Goal: Transaction & Acquisition: Subscribe to service/newsletter

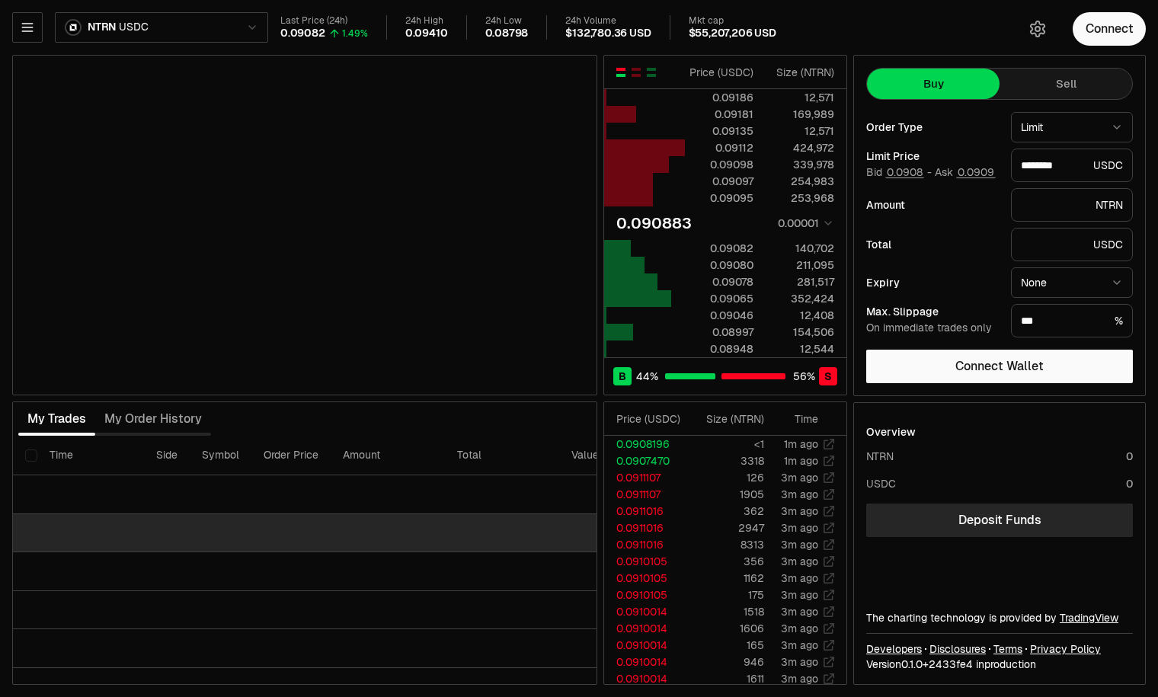
type input "********"
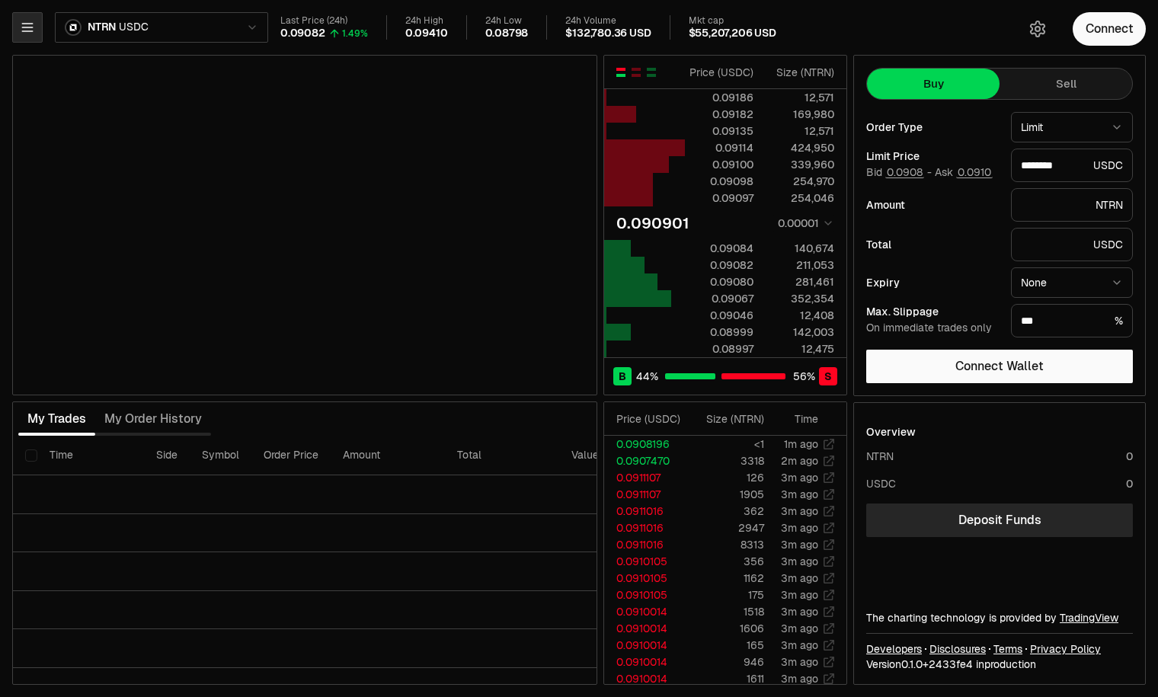
click at [27, 33] on icon "button" at bounding box center [27, 27] width 15 height 15
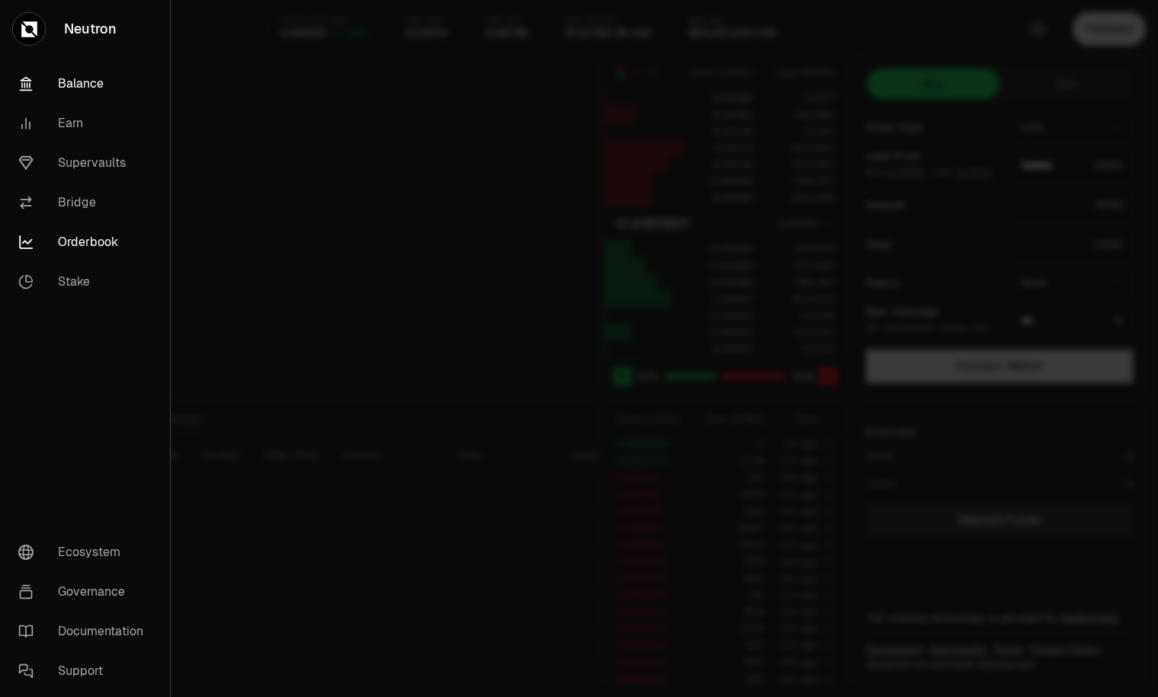
click at [74, 85] on link "Balance" at bounding box center [85, 84] width 158 height 40
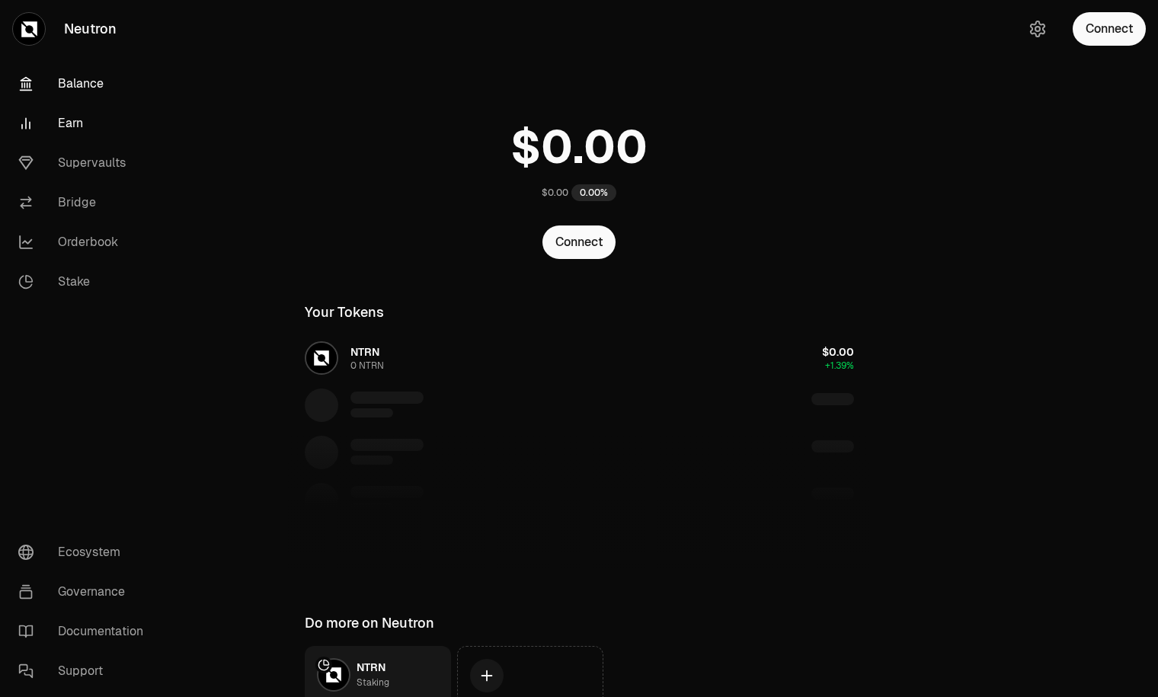
click at [73, 127] on link "Earn" at bounding box center [85, 124] width 159 height 40
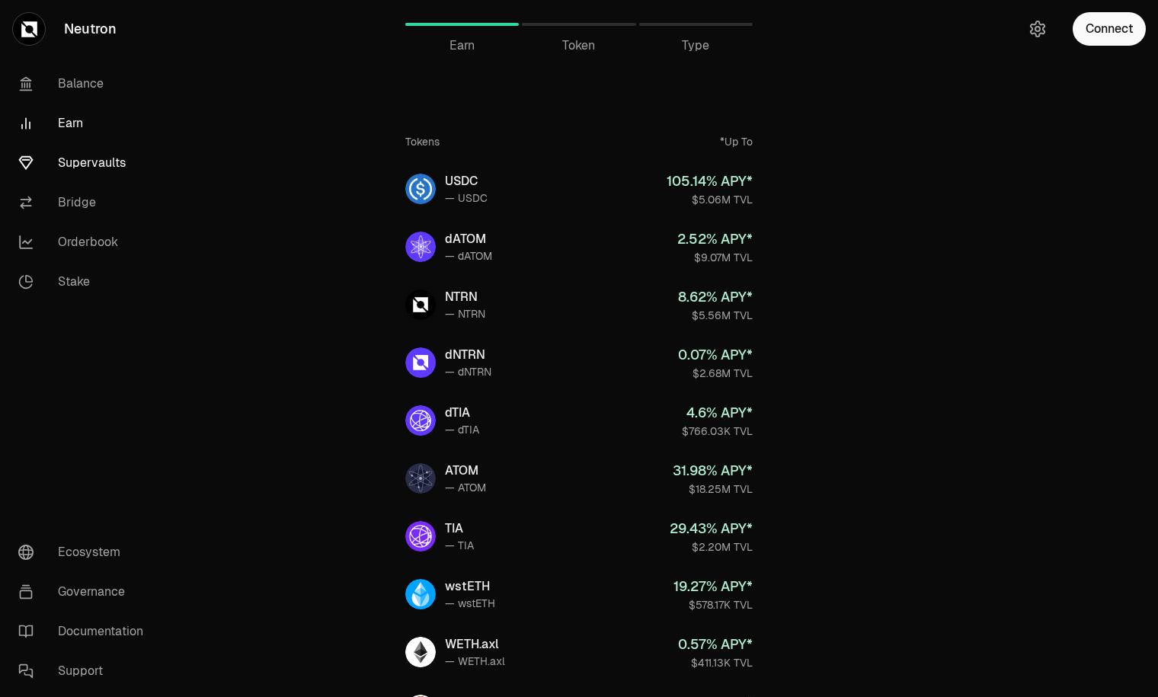
click at [82, 155] on link "Supervaults" at bounding box center [85, 163] width 159 height 40
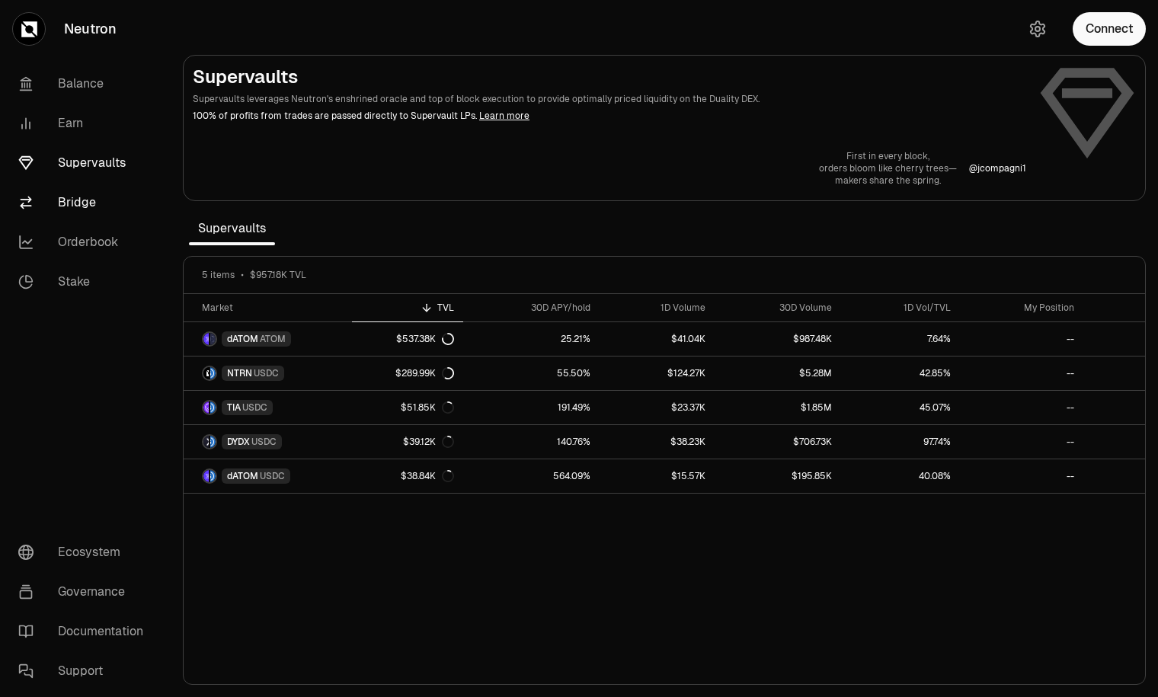
click at [75, 206] on link "Bridge" at bounding box center [85, 203] width 159 height 40
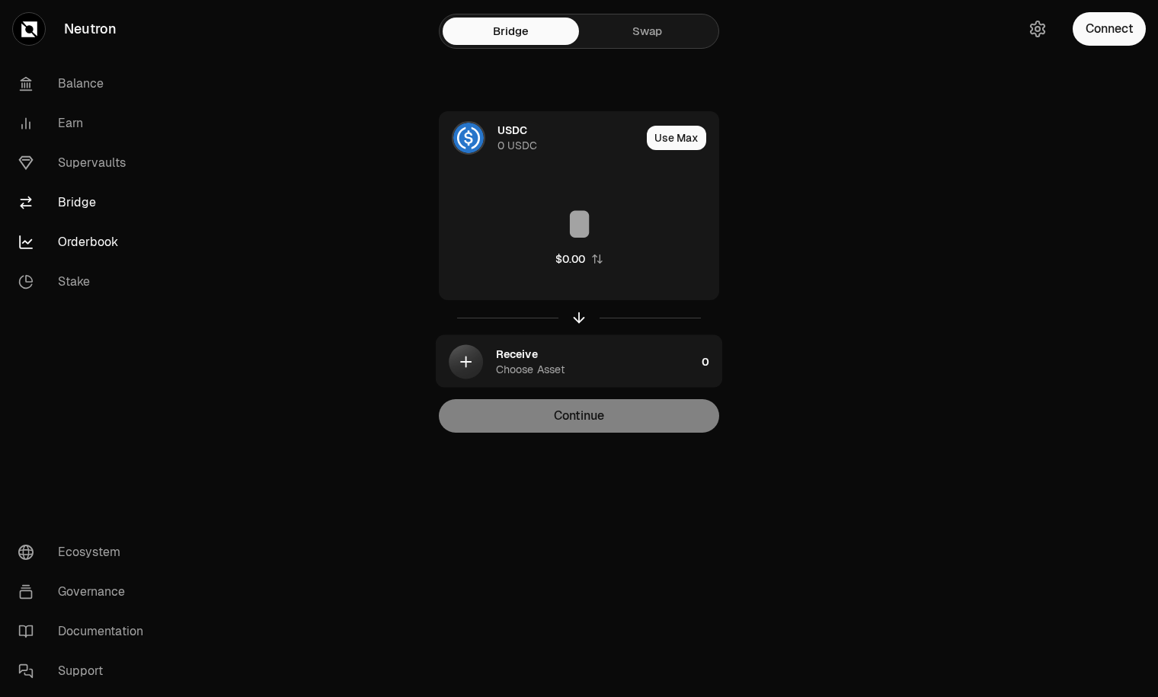
click at [77, 248] on link "Orderbook" at bounding box center [85, 243] width 159 height 40
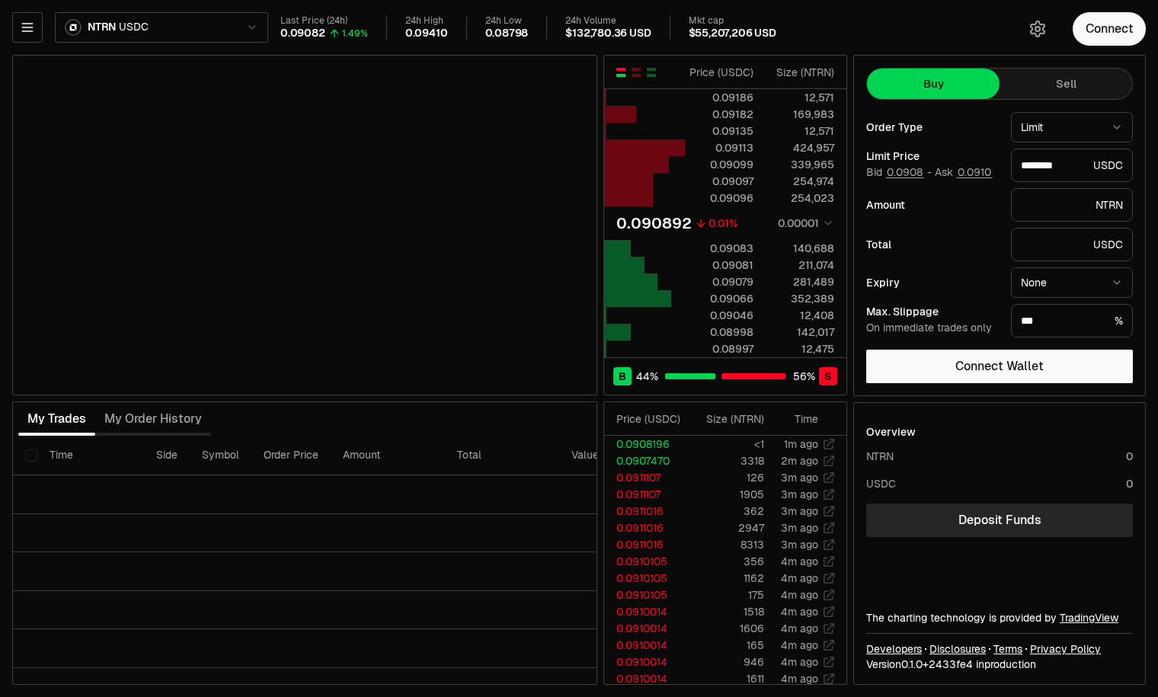
click at [1064, 86] on button "Sell" at bounding box center [1066, 84] width 133 height 30
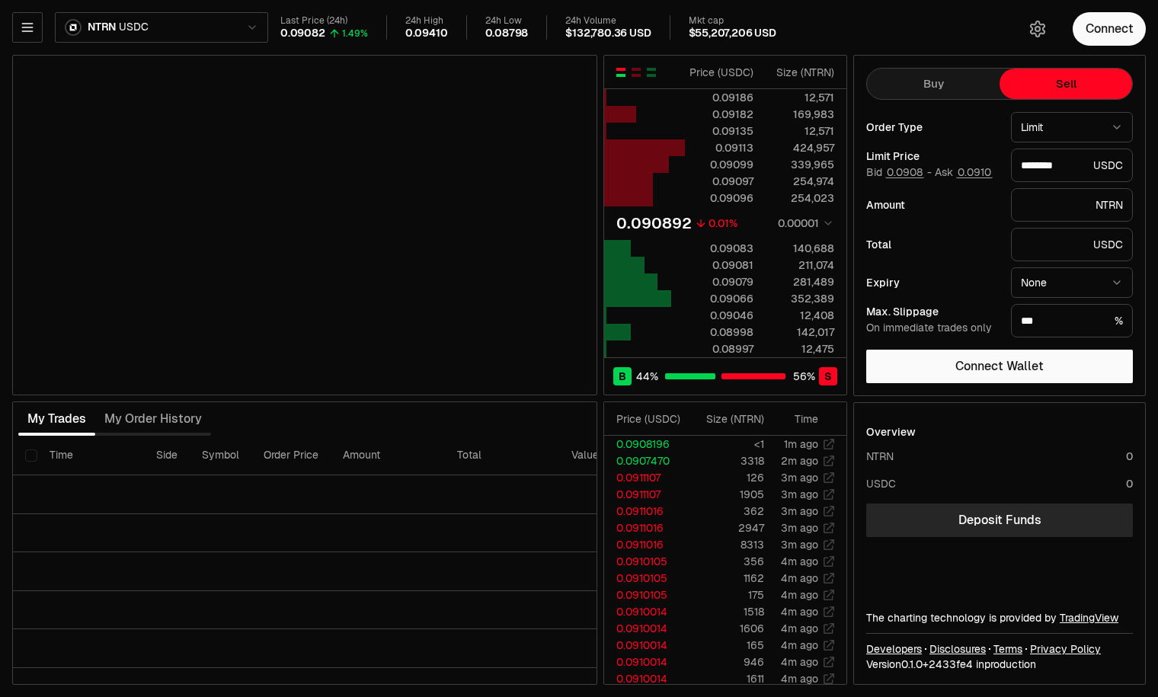
click at [957, 79] on button "Buy" at bounding box center [933, 84] width 133 height 30
click at [1056, 77] on button "Sell" at bounding box center [1066, 84] width 133 height 30
click at [963, 79] on button "Buy" at bounding box center [933, 84] width 133 height 30
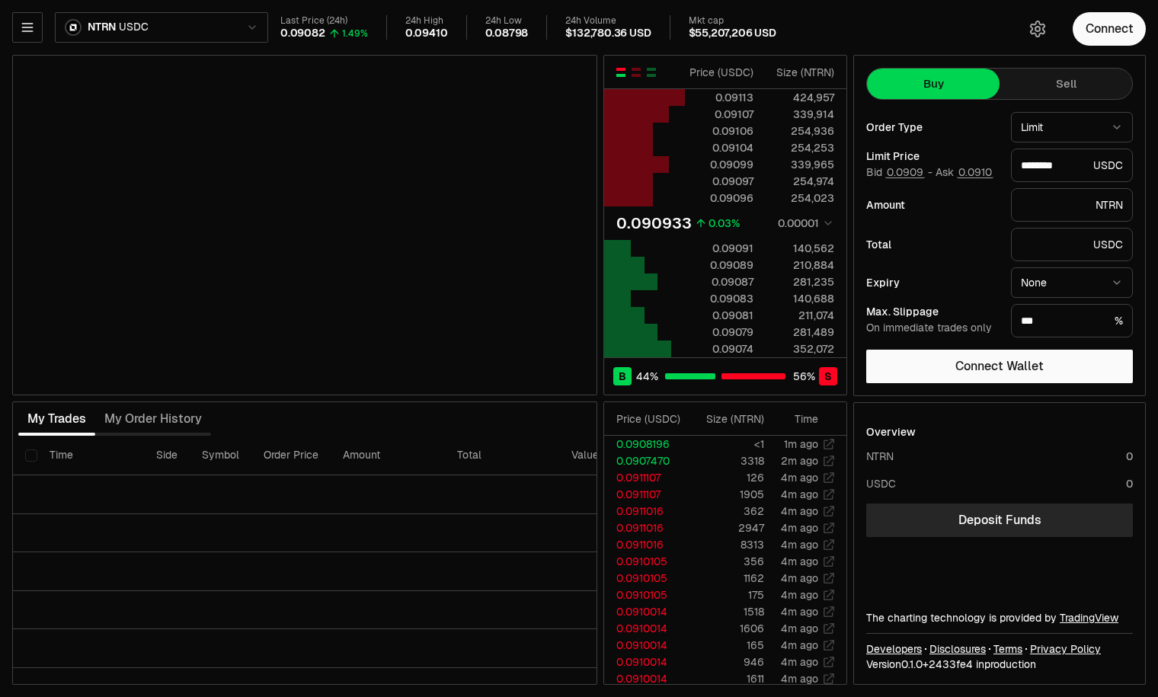
type input "********"
click at [29, 21] on icon "button" at bounding box center [27, 27] width 15 height 15
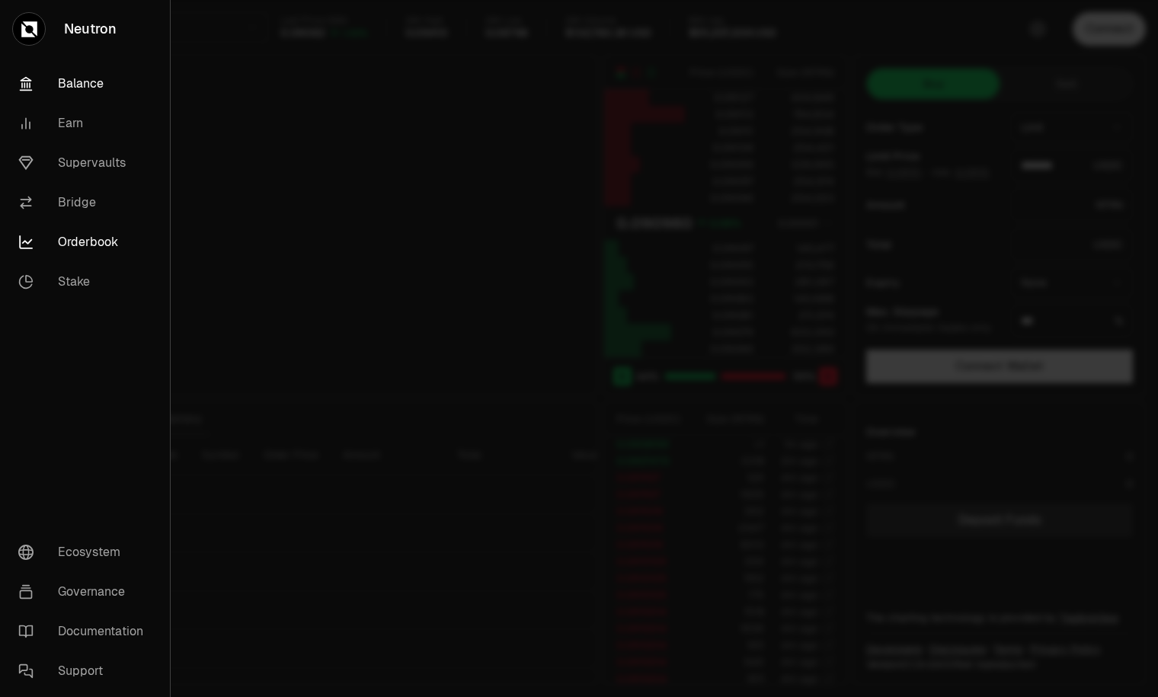
click at [53, 95] on link "Balance" at bounding box center [85, 84] width 158 height 40
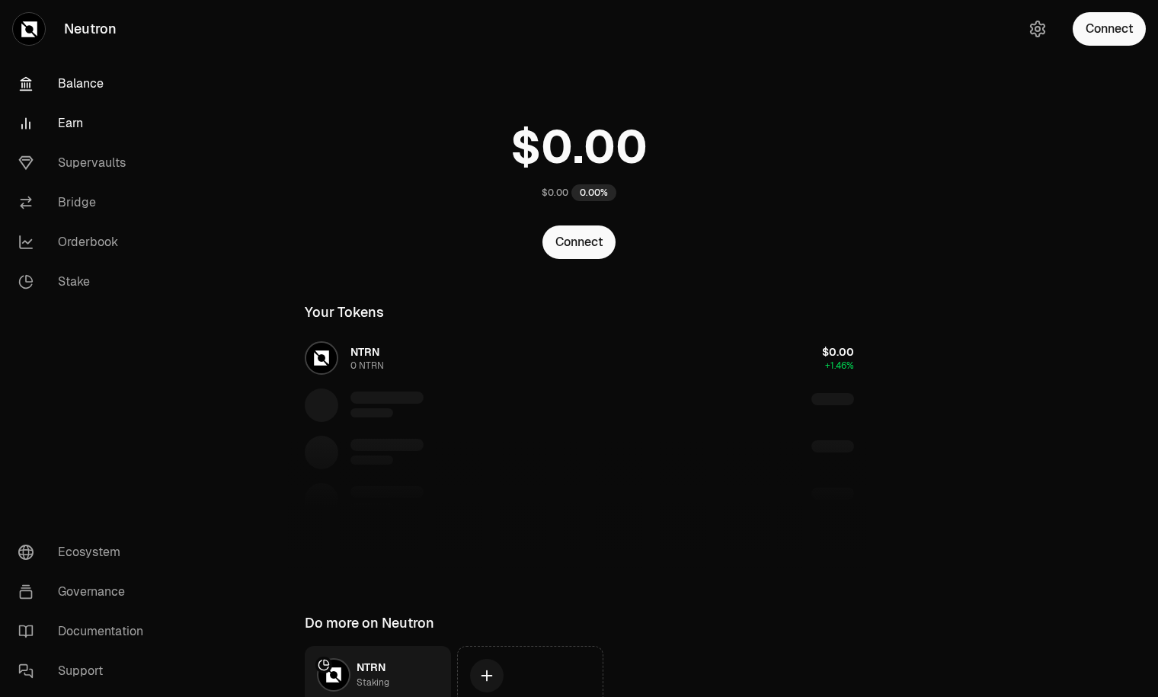
click at [69, 123] on link "Earn" at bounding box center [85, 124] width 159 height 40
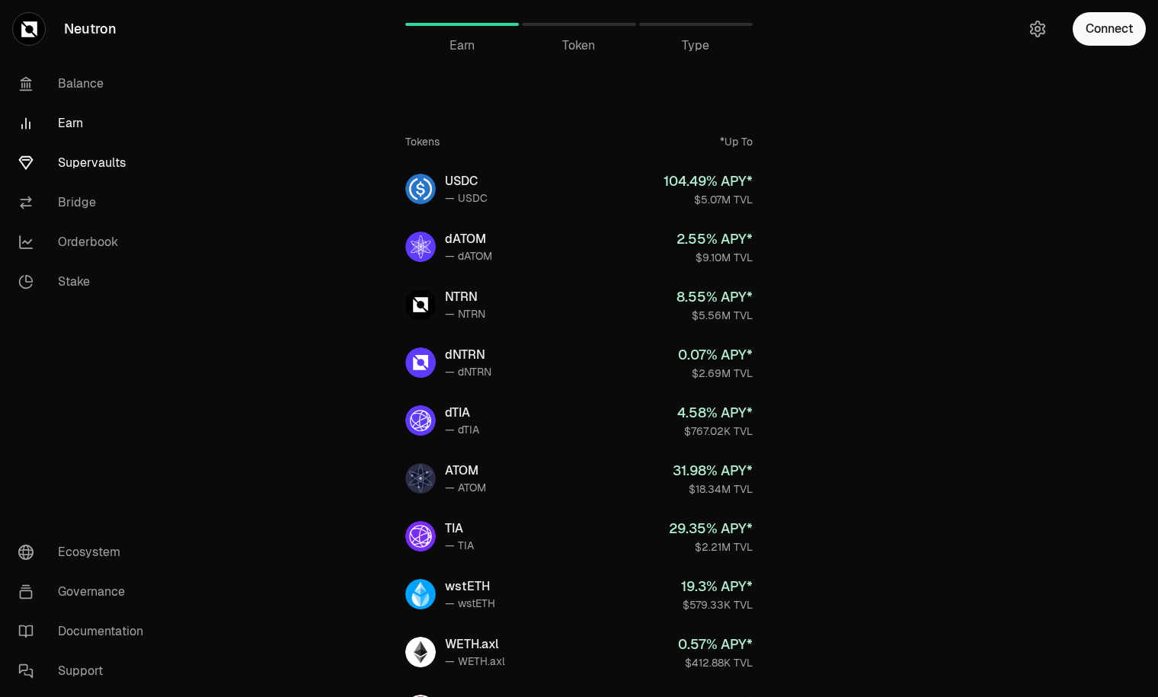
click at [101, 162] on link "Supervaults" at bounding box center [85, 163] width 159 height 40
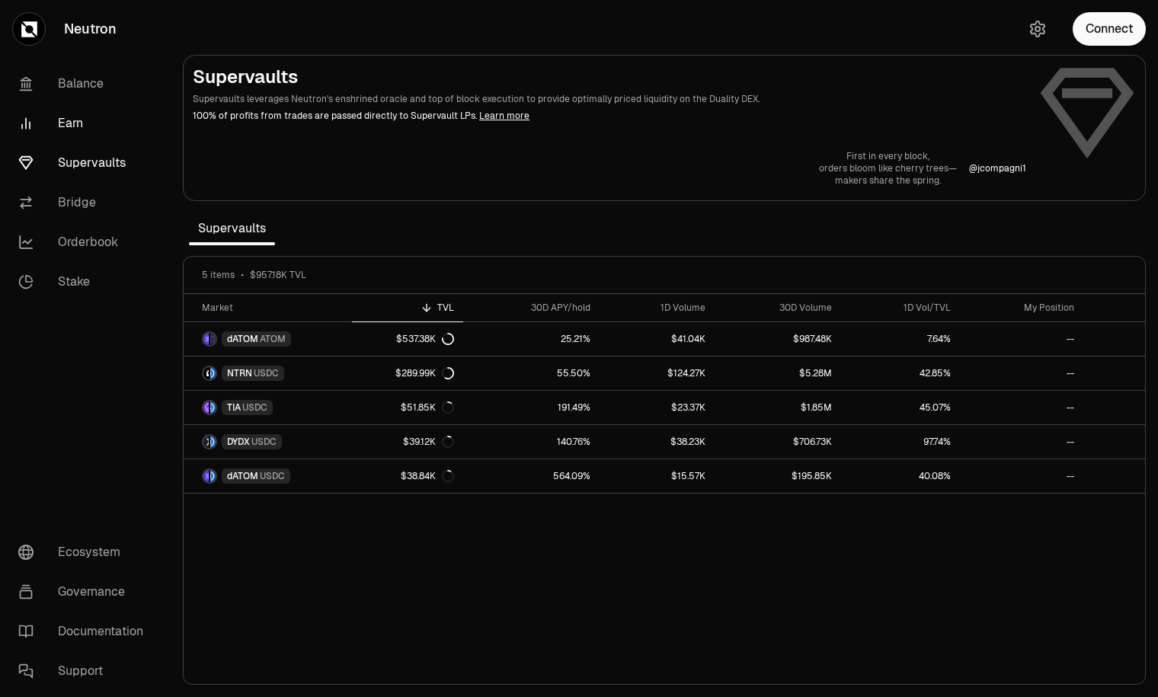
click at [64, 127] on link "Earn" at bounding box center [85, 124] width 159 height 40
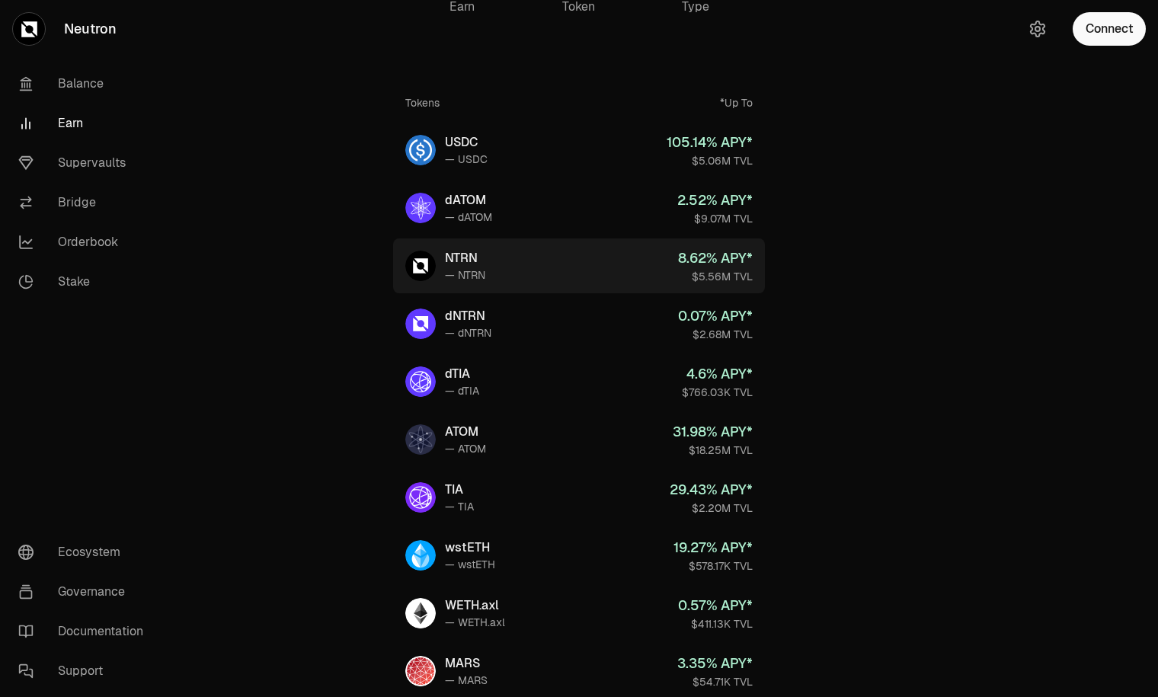
scroll to position [76, 0]
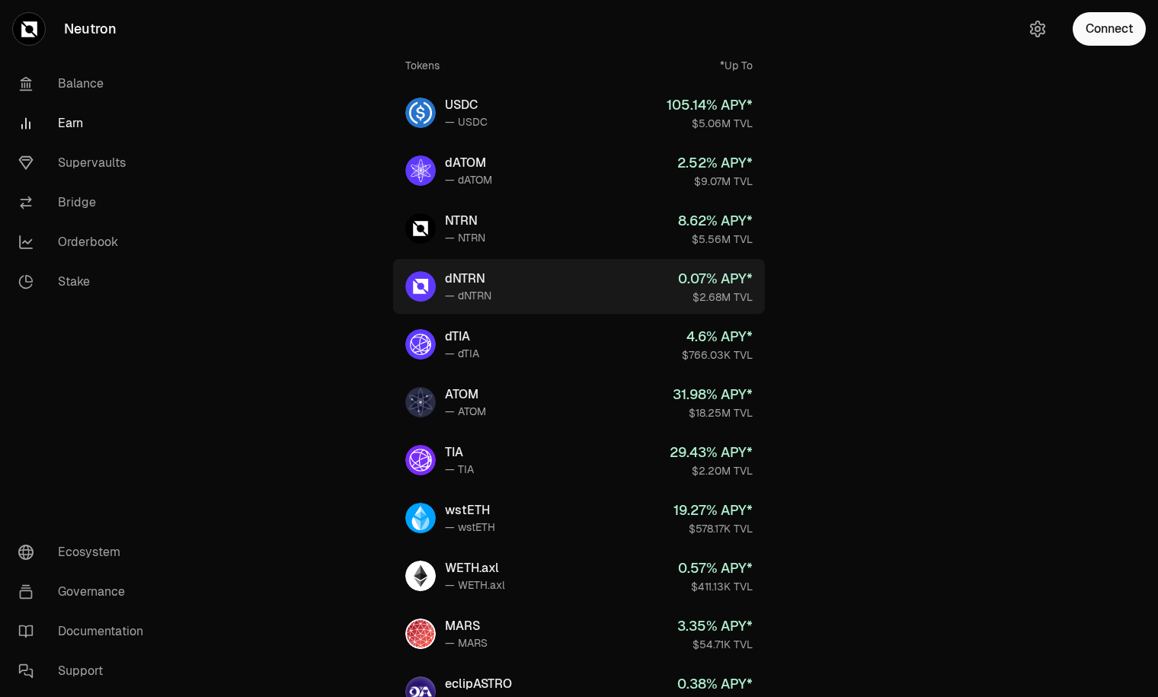
click at [510, 285] on link "dNTRN — dNTRN 0.07 % APY* $2.68M TVL" at bounding box center [579, 286] width 372 height 55
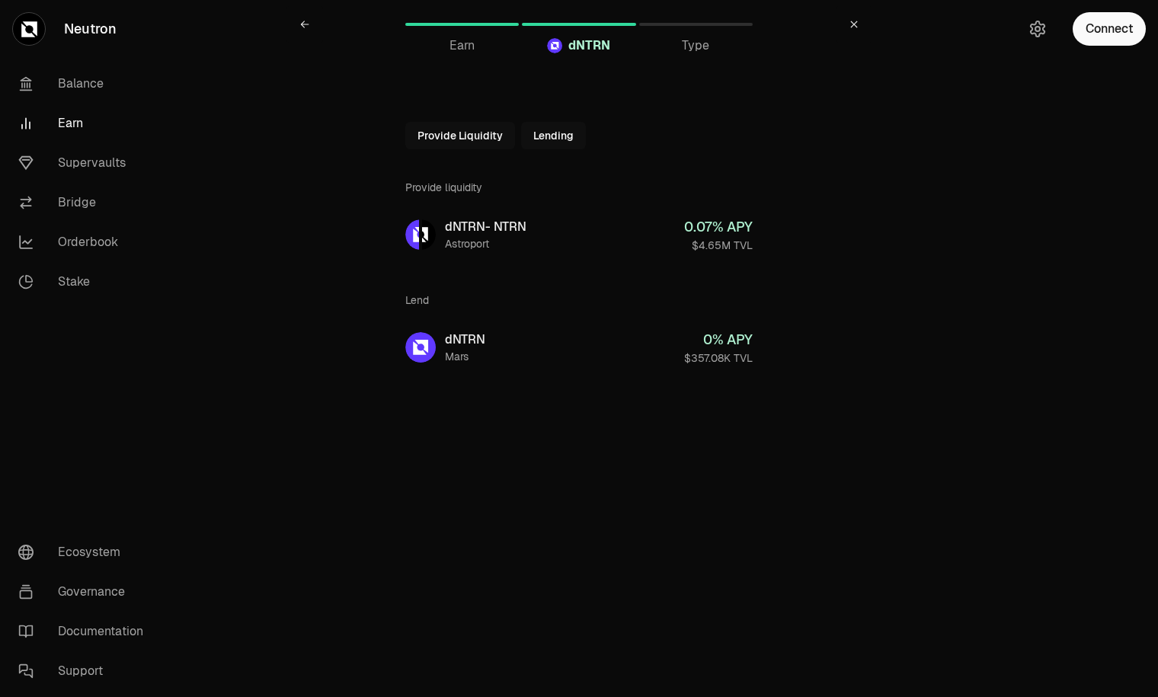
click at [457, 44] on span "Earn" at bounding box center [462, 46] width 25 height 18
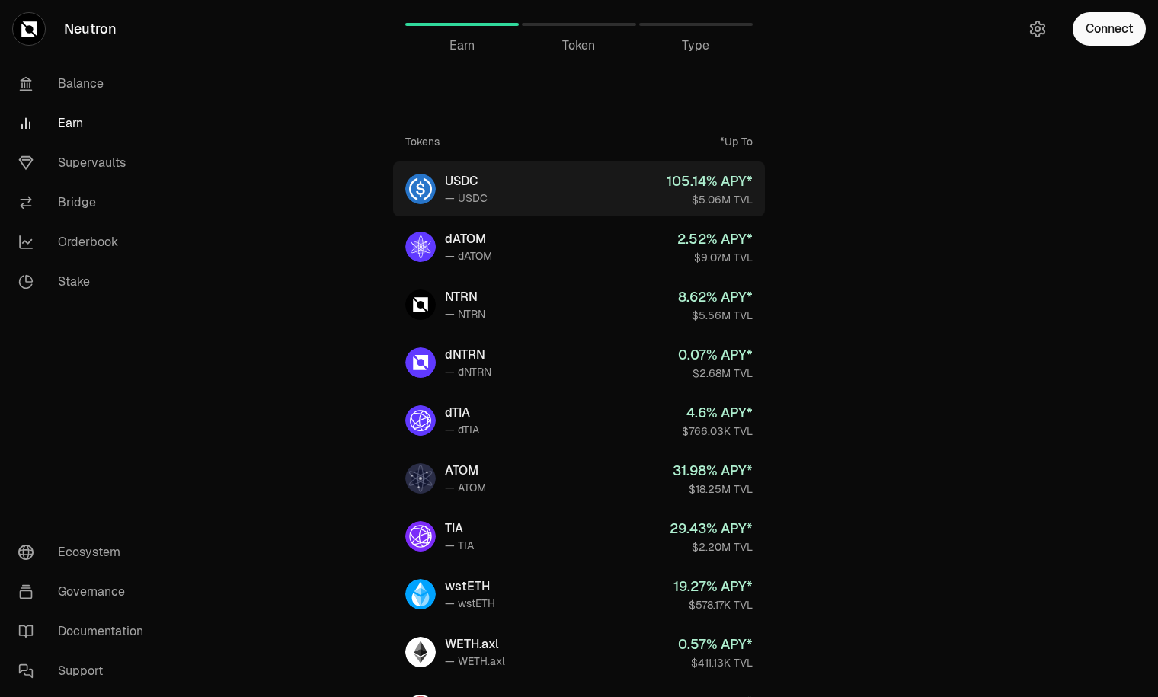
click at [474, 170] on link "USDC — USDC 105.14 % APY* $5.06M TVL" at bounding box center [579, 189] width 372 height 55
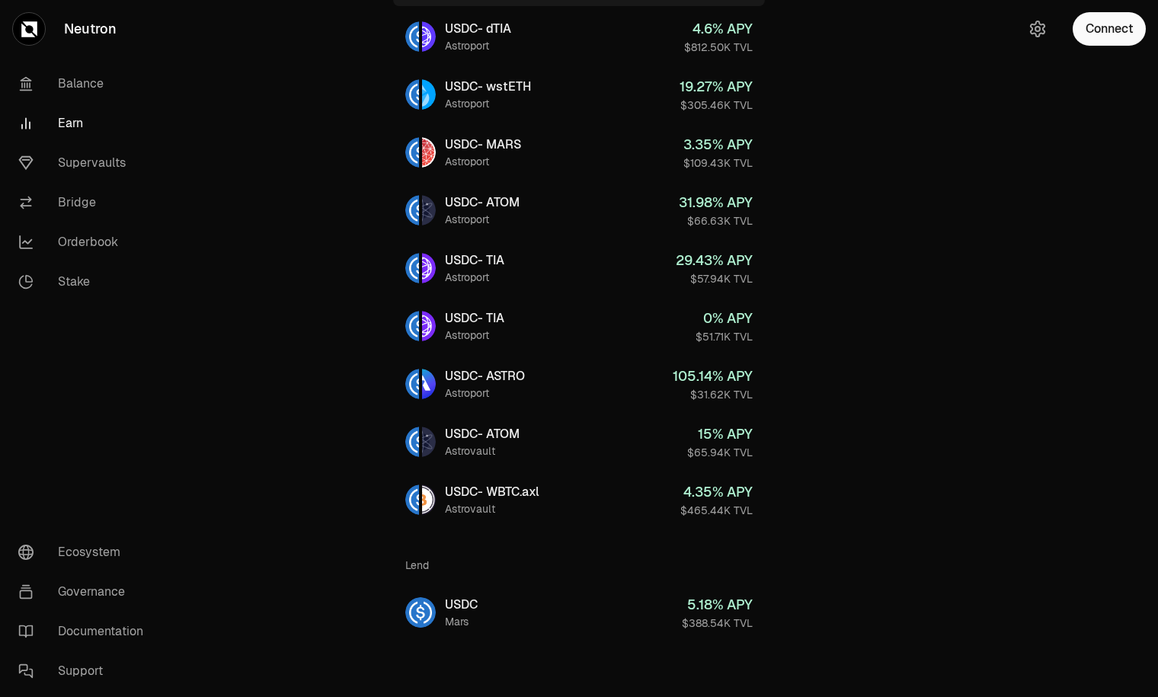
scroll to position [318, 0]
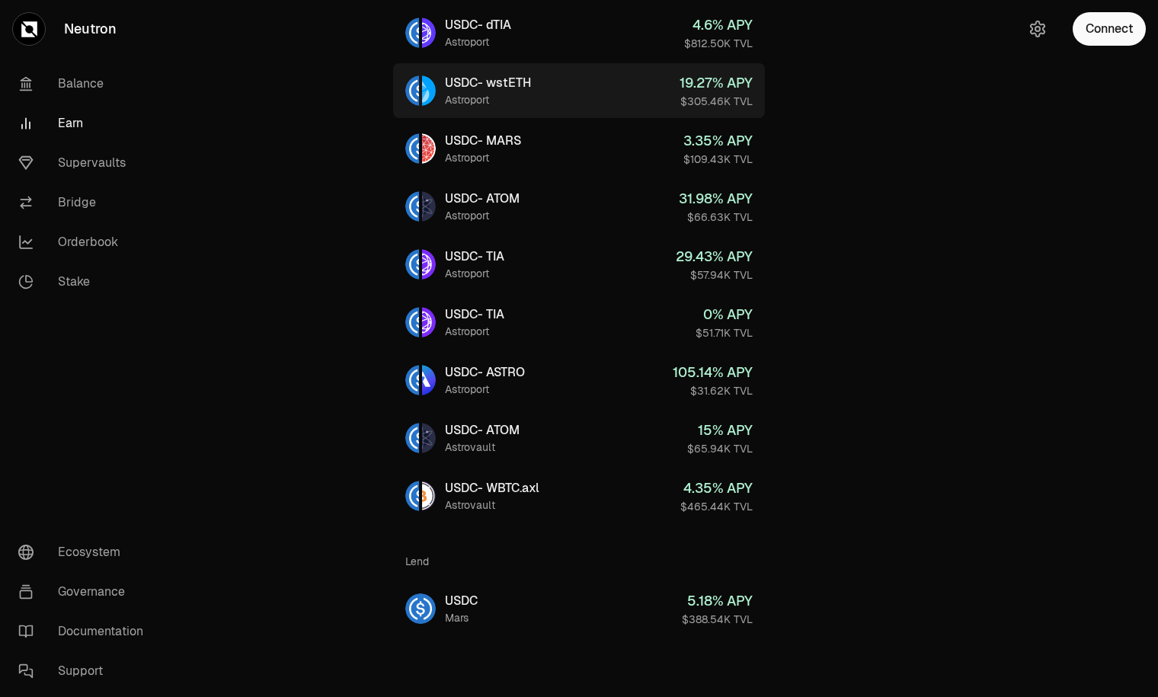
click at [524, 98] on div "Astroport" at bounding box center [488, 99] width 86 height 15
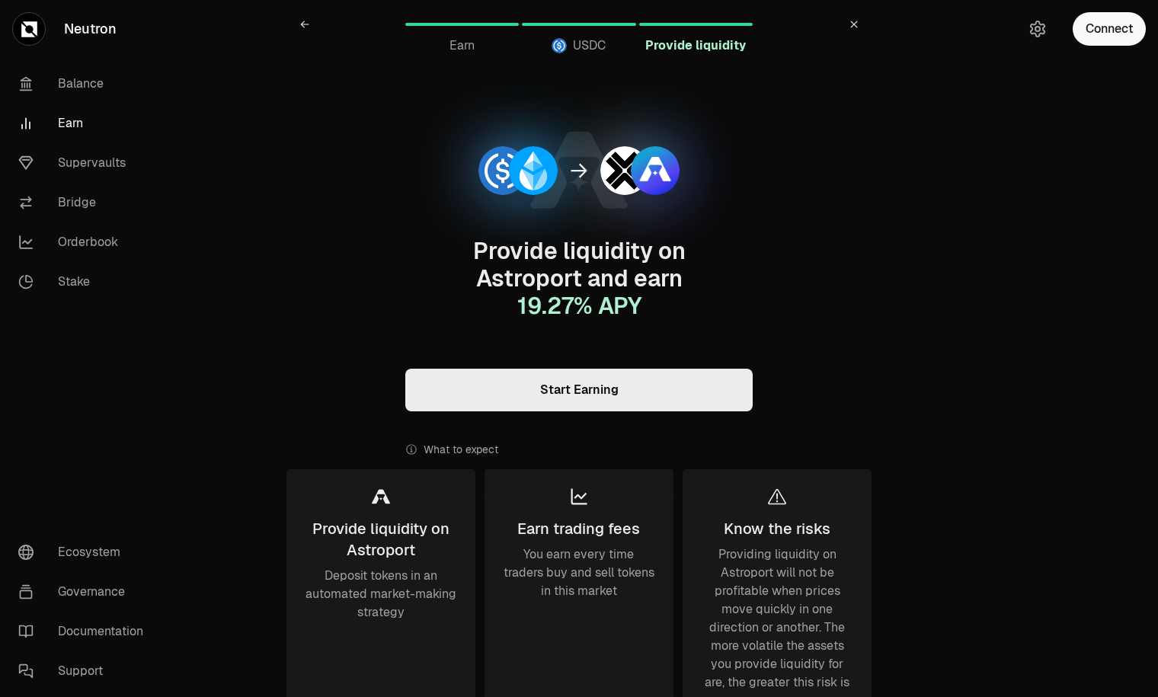
click at [583, 392] on link "Start Earning" at bounding box center [579, 390] width 348 height 43
click at [66, 161] on link "Supervaults" at bounding box center [85, 163] width 159 height 40
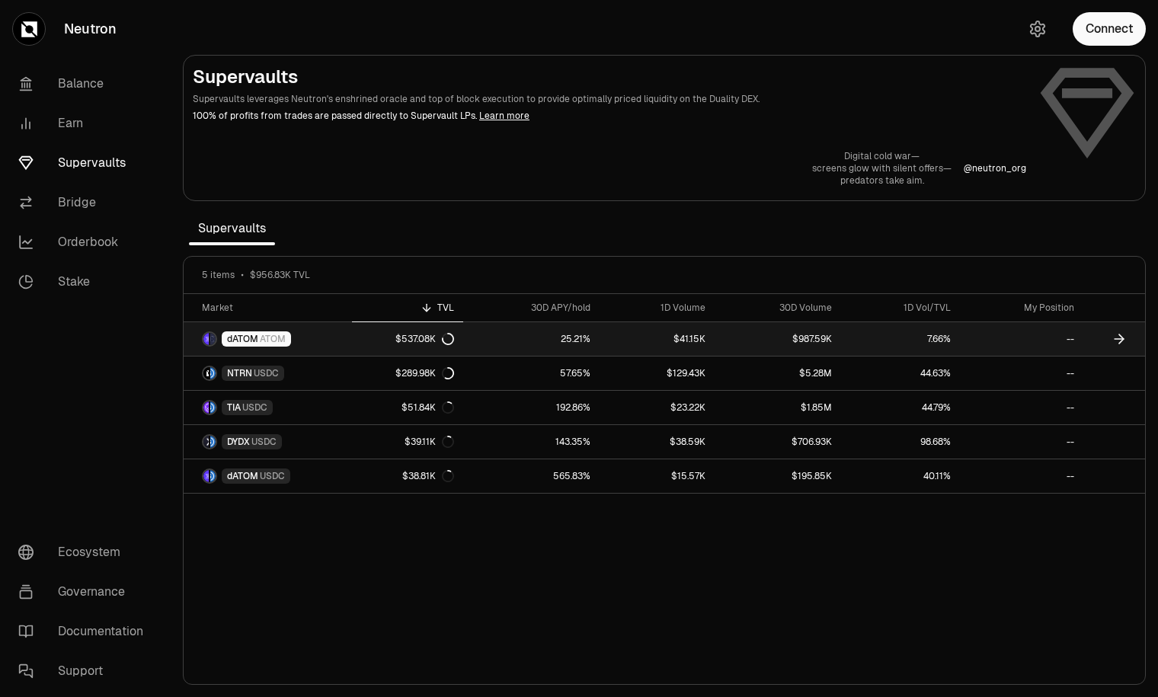
click at [915, 344] on link "7.66%" at bounding box center [900, 339] width 119 height 34
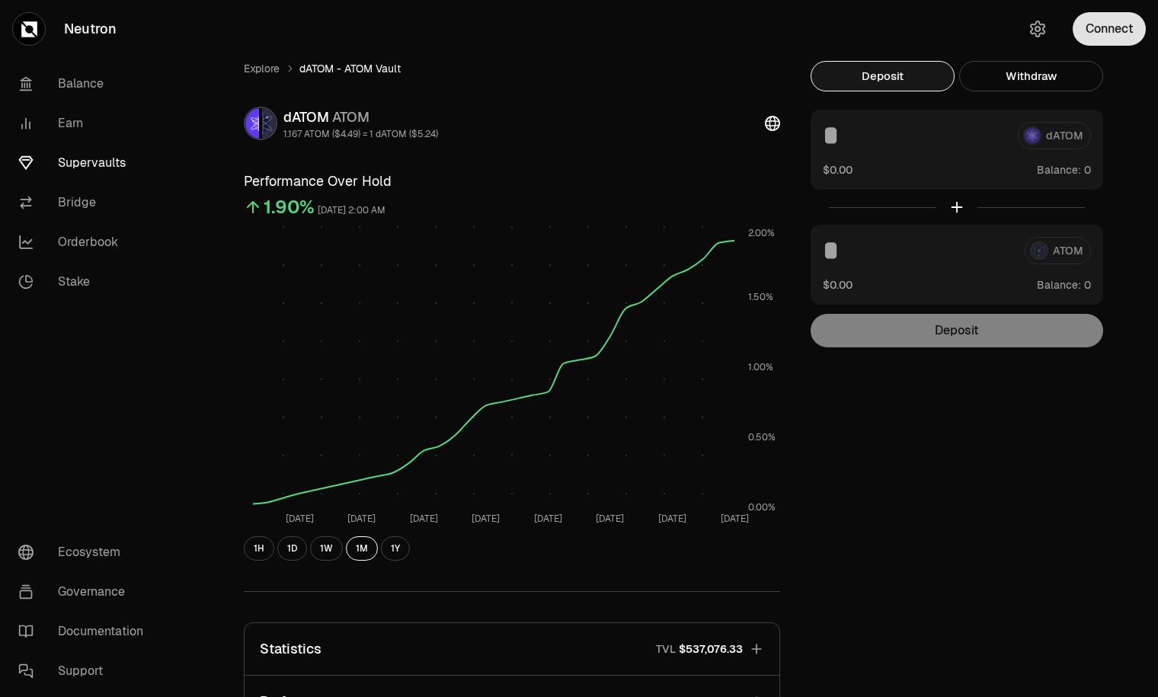
click at [1100, 36] on button "Connect" at bounding box center [1109, 29] width 73 height 34
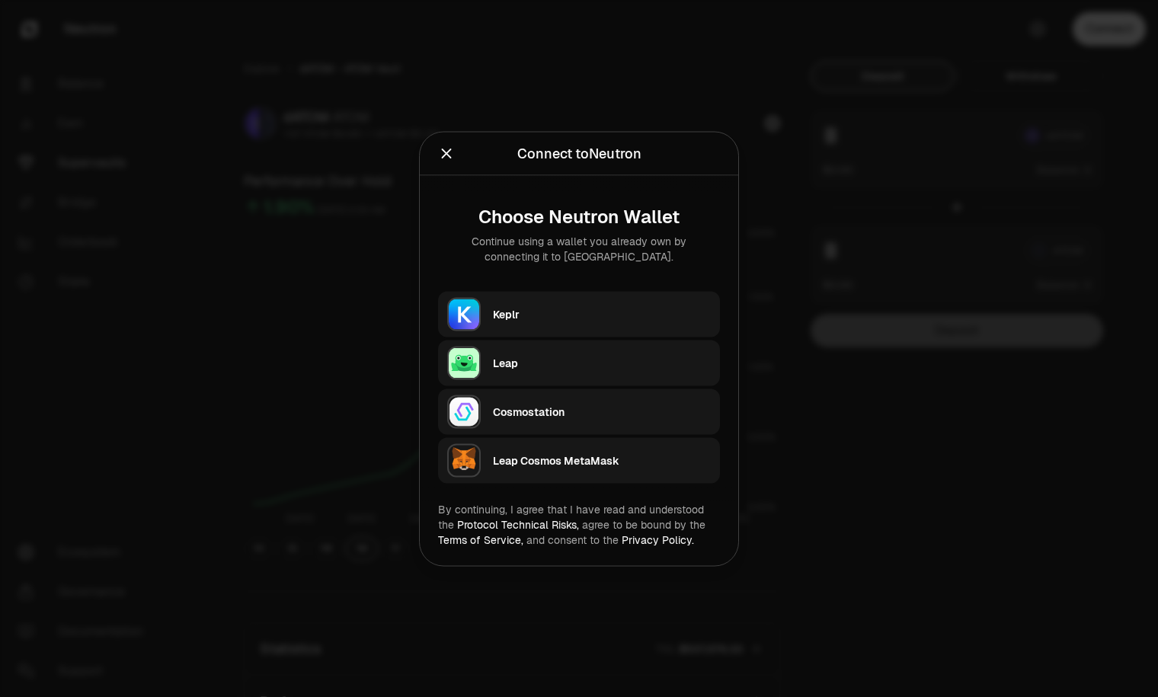
click at [486, 308] on button "Keplr" at bounding box center [579, 314] width 282 height 46
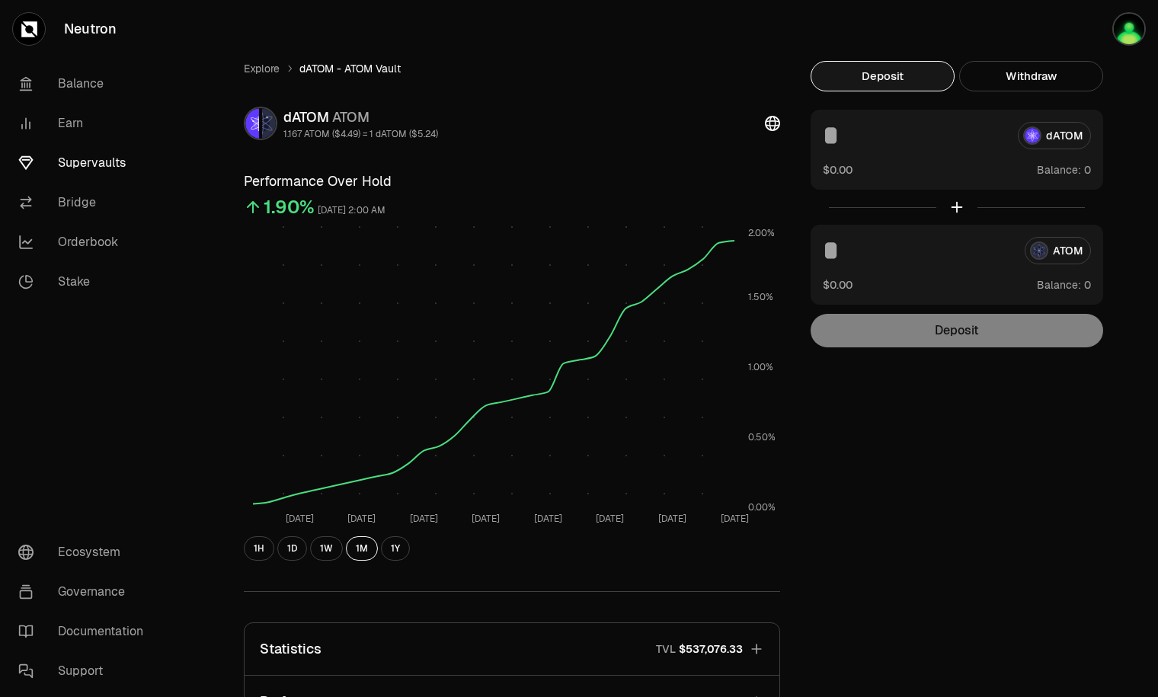
click at [902, 134] on input at bounding box center [914, 135] width 183 height 27
type input "***"
click at [845, 257] on input at bounding box center [918, 250] width 190 height 27
click at [255, 70] on link "Explore" at bounding box center [262, 68] width 36 height 15
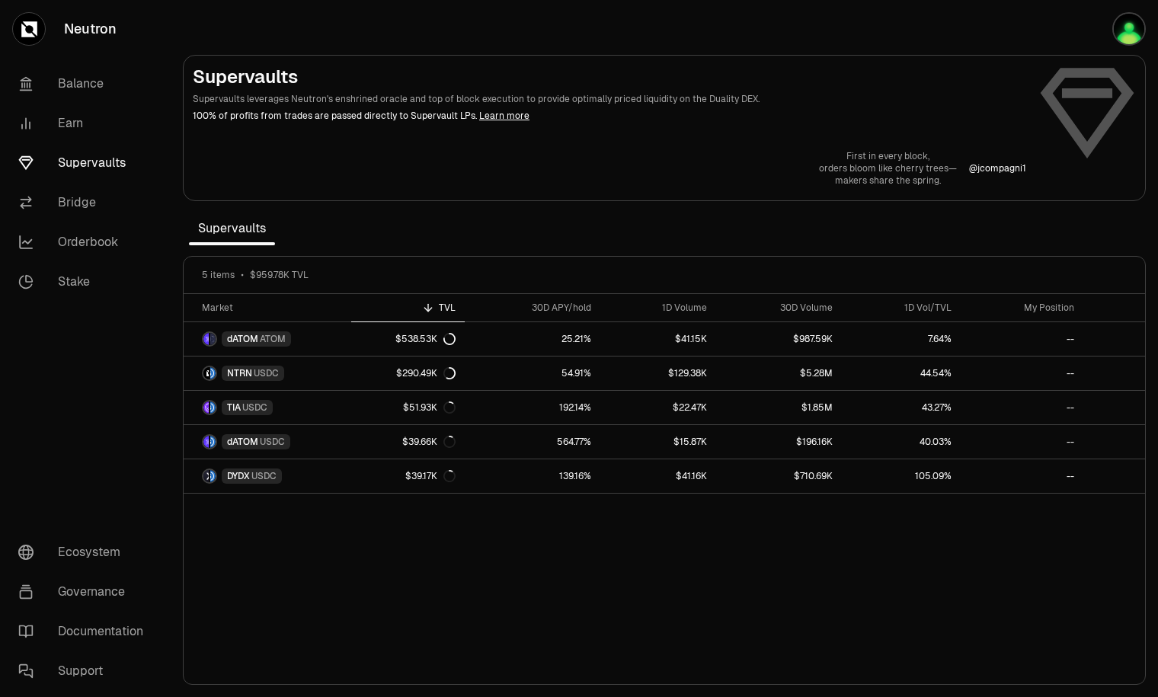
drag, startPoint x: 264, startPoint y: 43, endPoint x: 232, endPoint y: 44, distance: 31.3
click at [264, 42] on section "Supervaults Supervaults leverages Neutron's enshrined oracle and top of block e…" at bounding box center [665, 348] width 988 height 697
